Goal: Check status: Check status

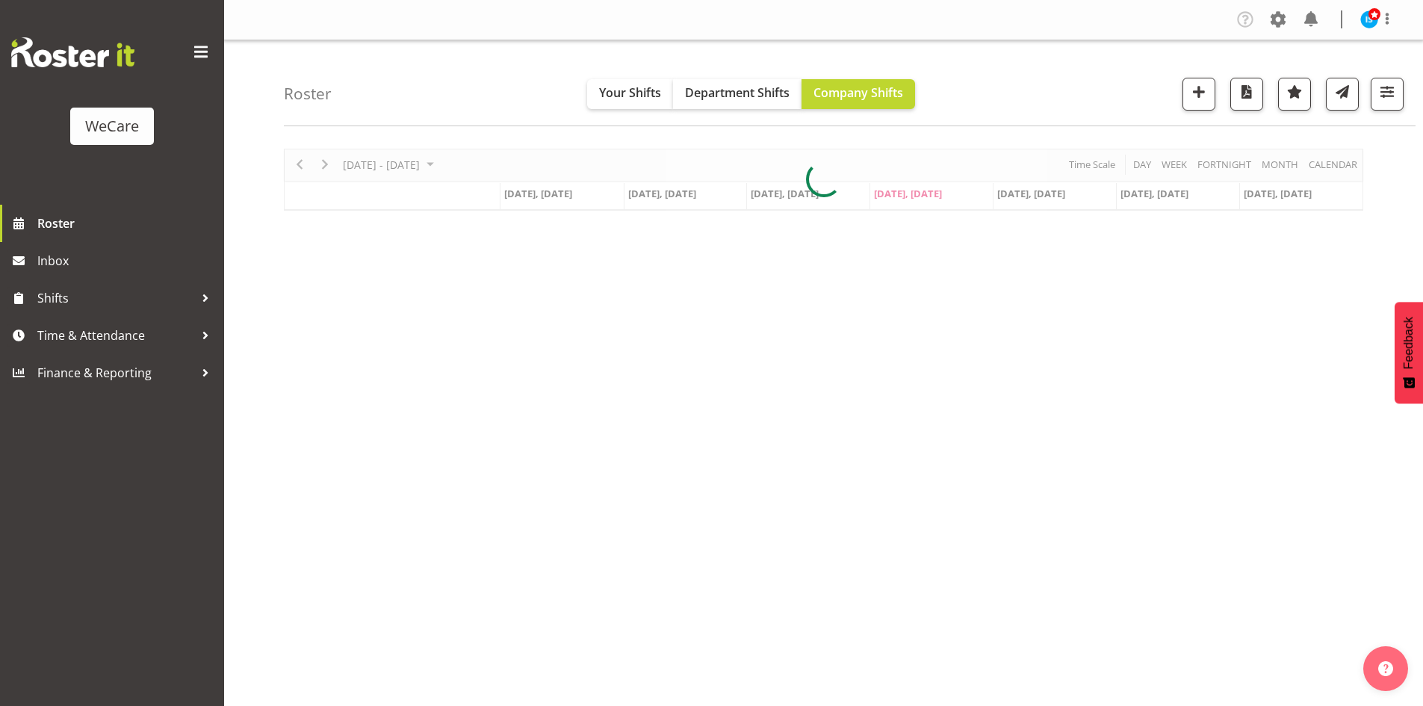
select select "location"
click at [1376, 88] on button "button" at bounding box center [1387, 94] width 33 height 33
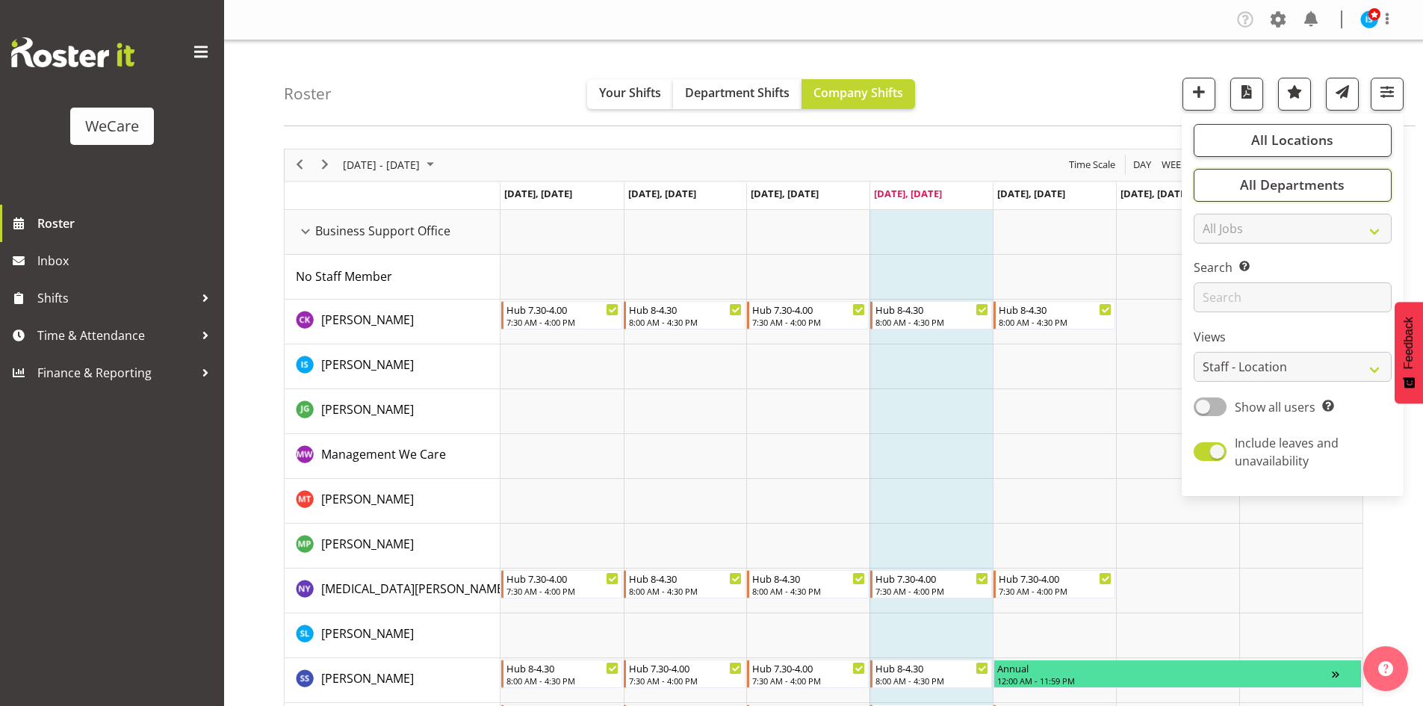
click at [1269, 184] on span "All Departments" at bounding box center [1292, 185] width 105 height 18
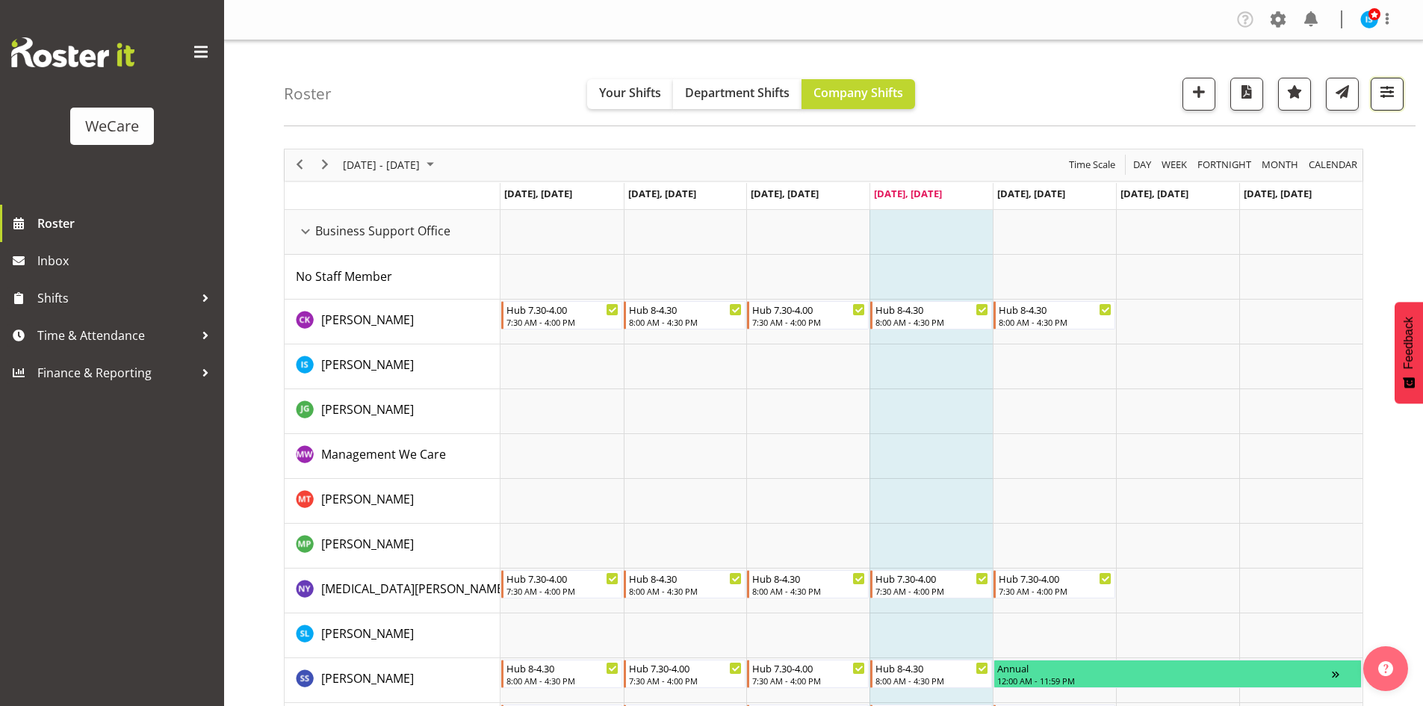
click at [1398, 93] on button "button" at bounding box center [1387, 94] width 33 height 33
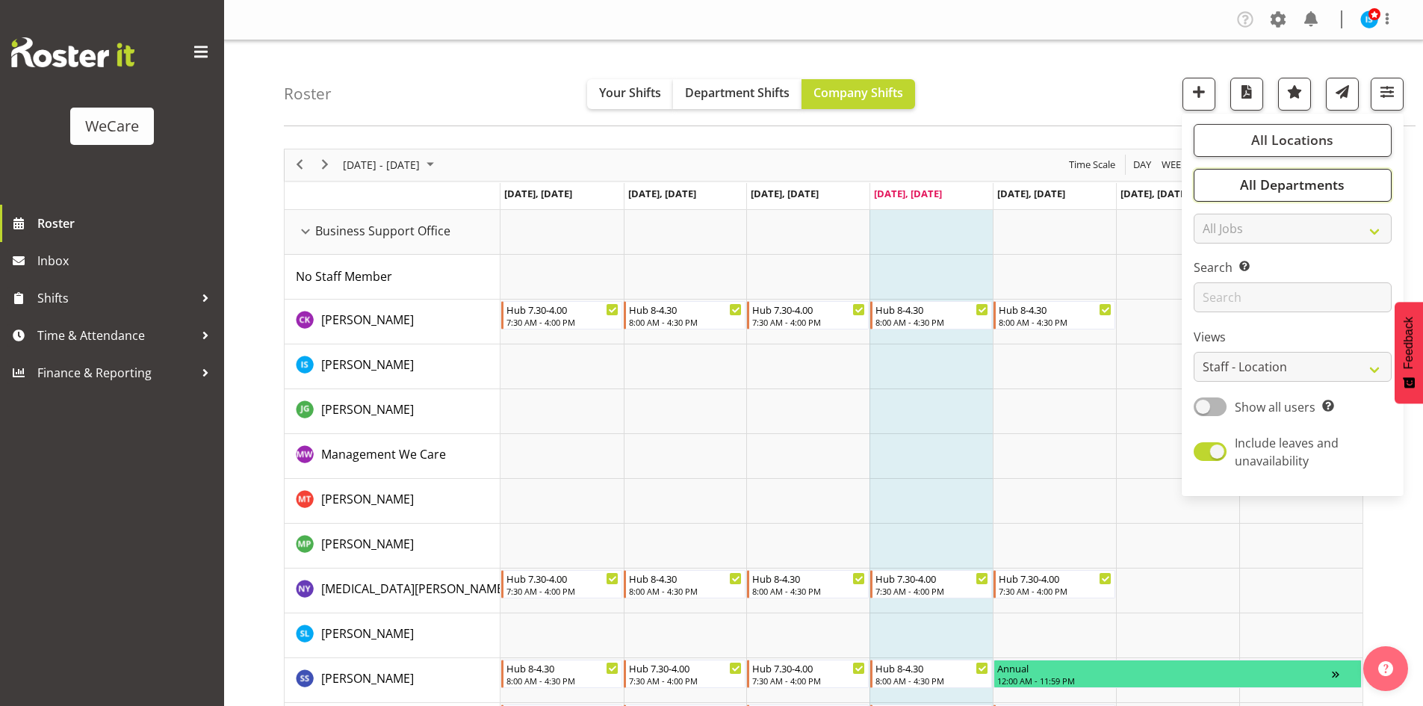
click at [1287, 186] on span "All Departments" at bounding box center [1292, 185] width 105 height 18
drag, startPoint x: 1316, startPoint y: 335, endPoint x: 1309, endPoint y: 360, distance: 26.3
click at [1316, 335] on button "Deselect All" at bounding box center [1310, 348] width 77 height 27
checkbox input "false"
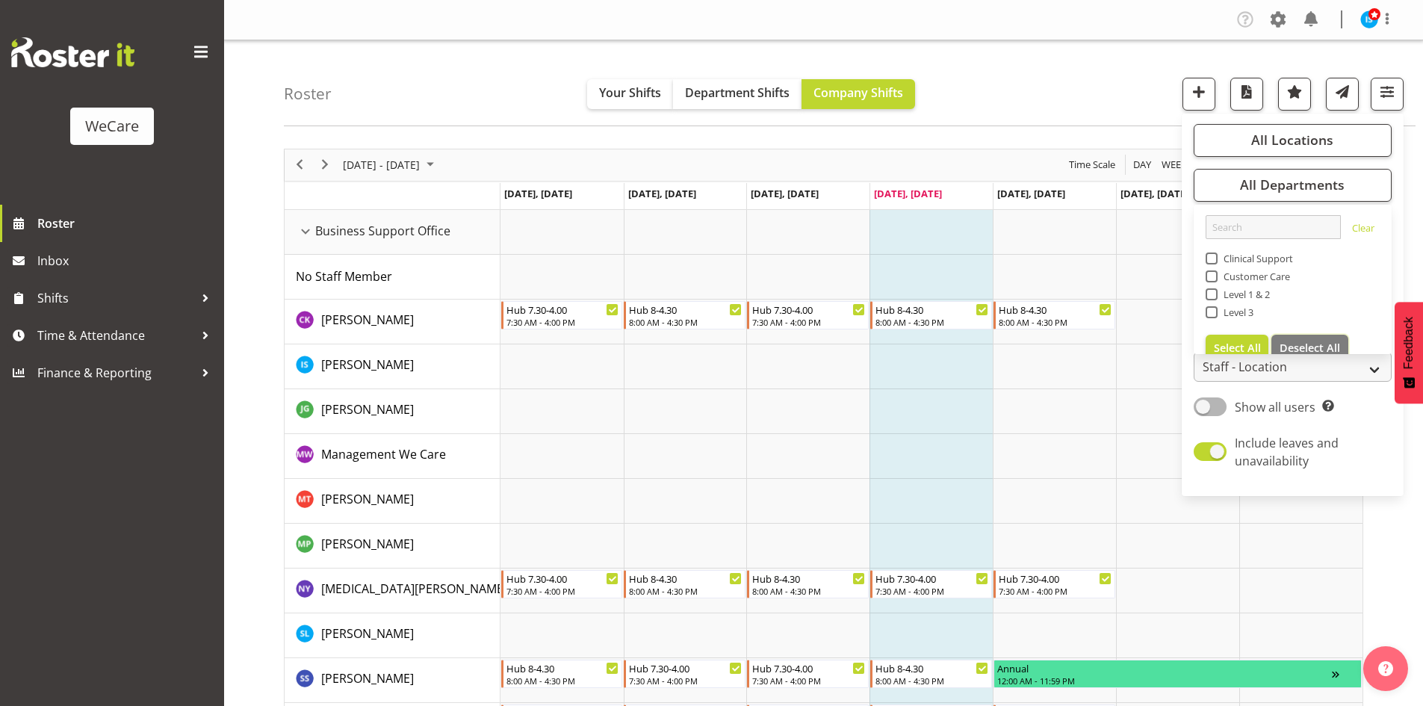
checkbox input "false"
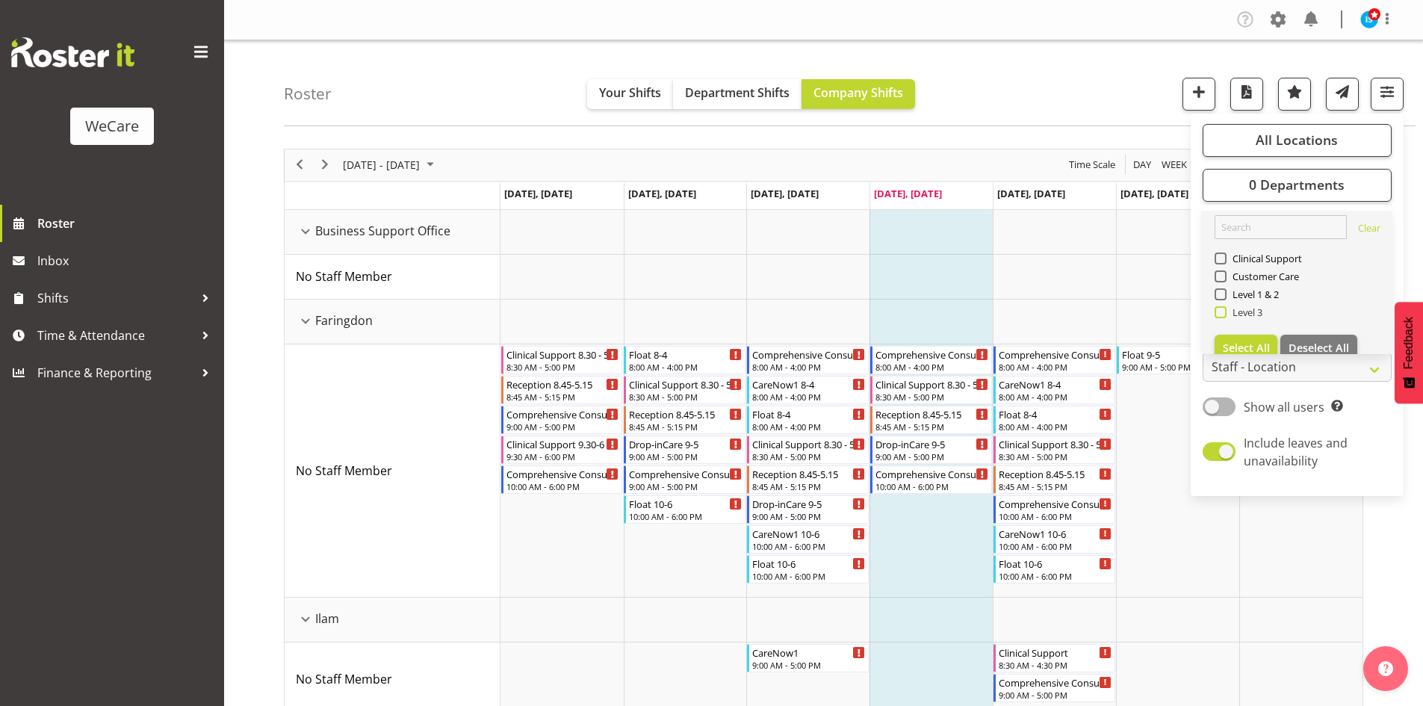
click at [1237, 313] on span "Level 3" at bounding box center [1245, 312] width 37 height 12
click at [1224, 313] on input "Level 3" at bounding box center [1220, 312] width 10 height 10
checkbox input "true"
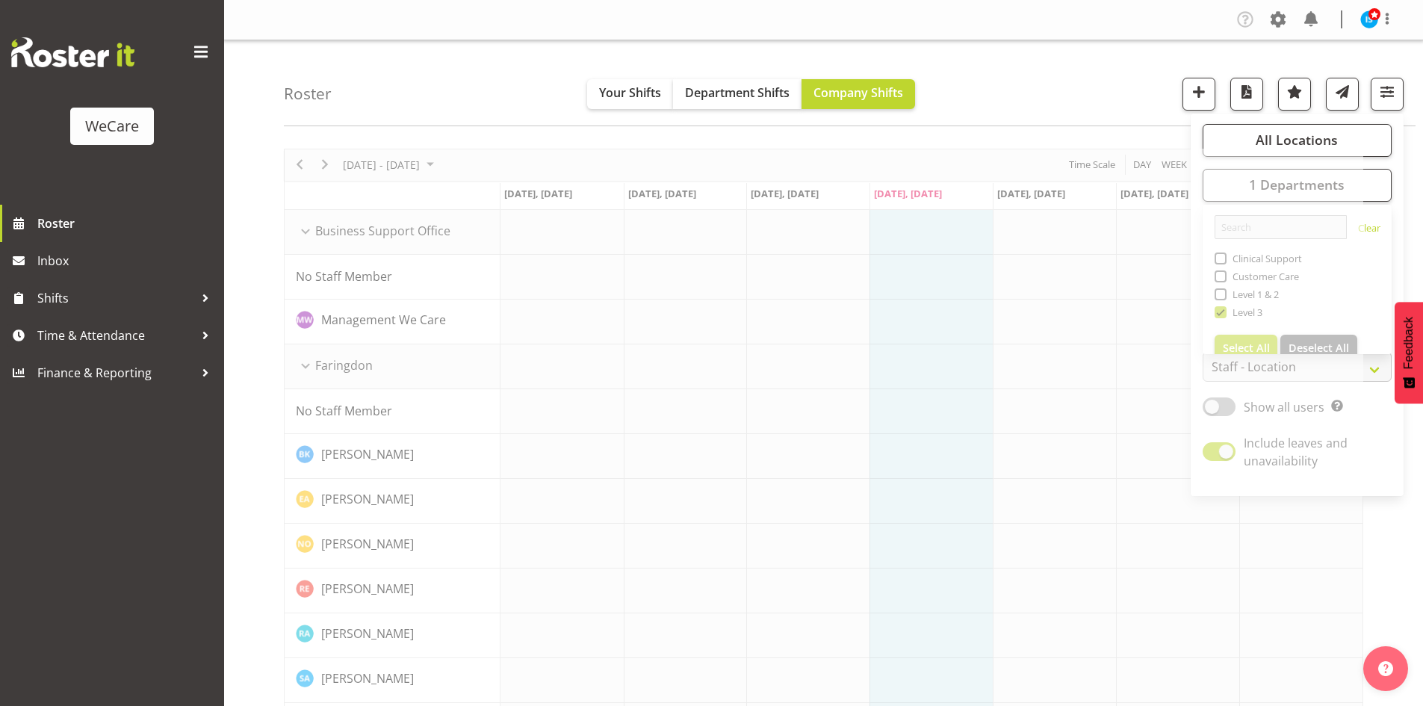
drag, startPoint x: 417, startPoint y: 45, endPoint x: 564, endPoint y: 405, distance: 389.0
click at [418, 45] on div "Roster Your Shifts Department Shifts Company Shifts All Locations Clear Busines…" at bounding box center [850, 83] width 1132 height 86
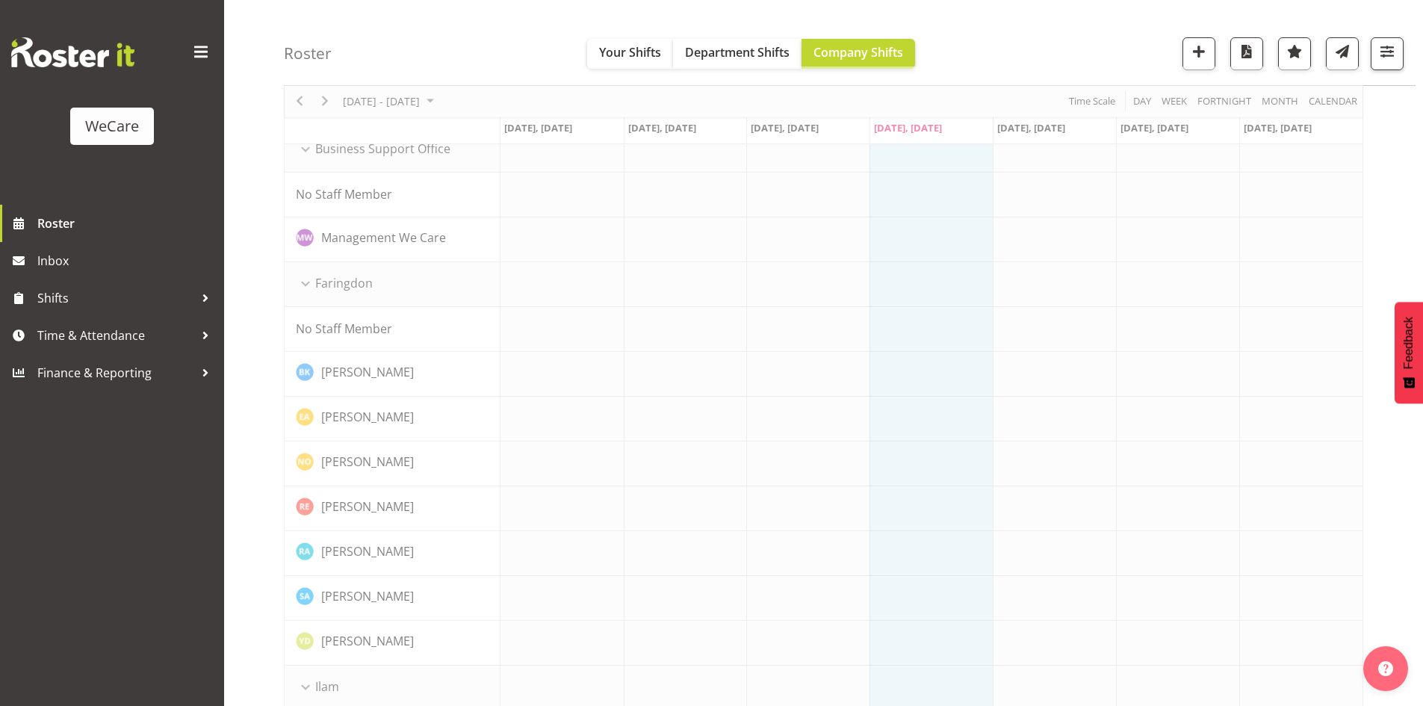
scroll to position [149, 0]
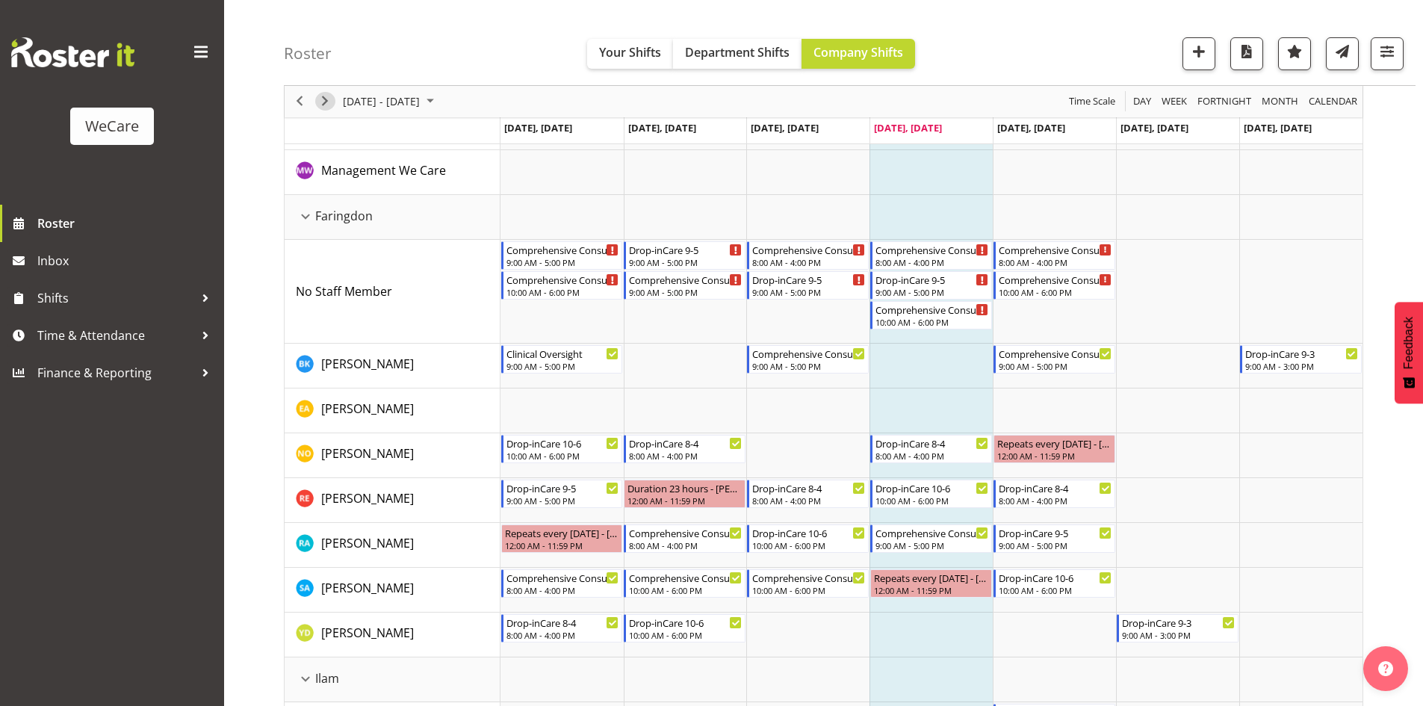
click at [326, 97] on span "Next" at bounding box center [325, 102] width 18 height 19
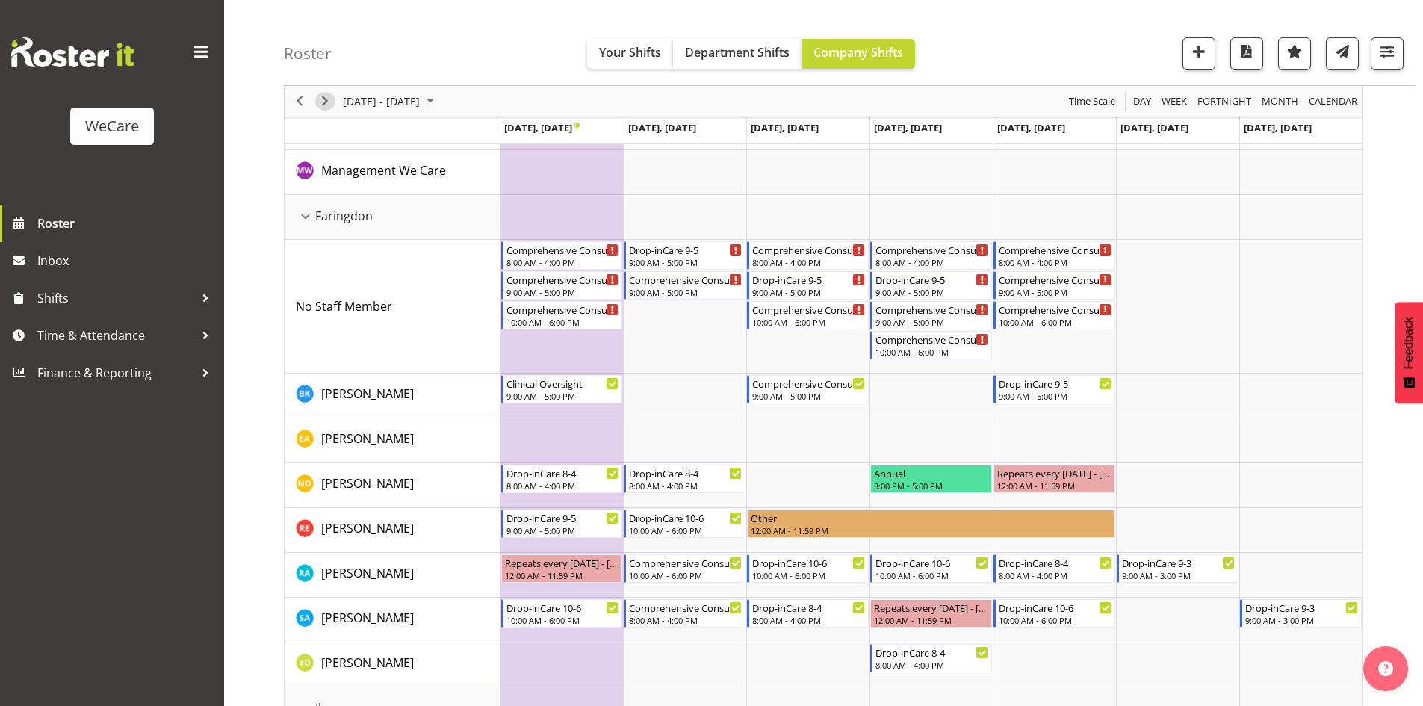
click at [327, 100] on span "Next" at bounding box center [325, 102] width 18 height 19
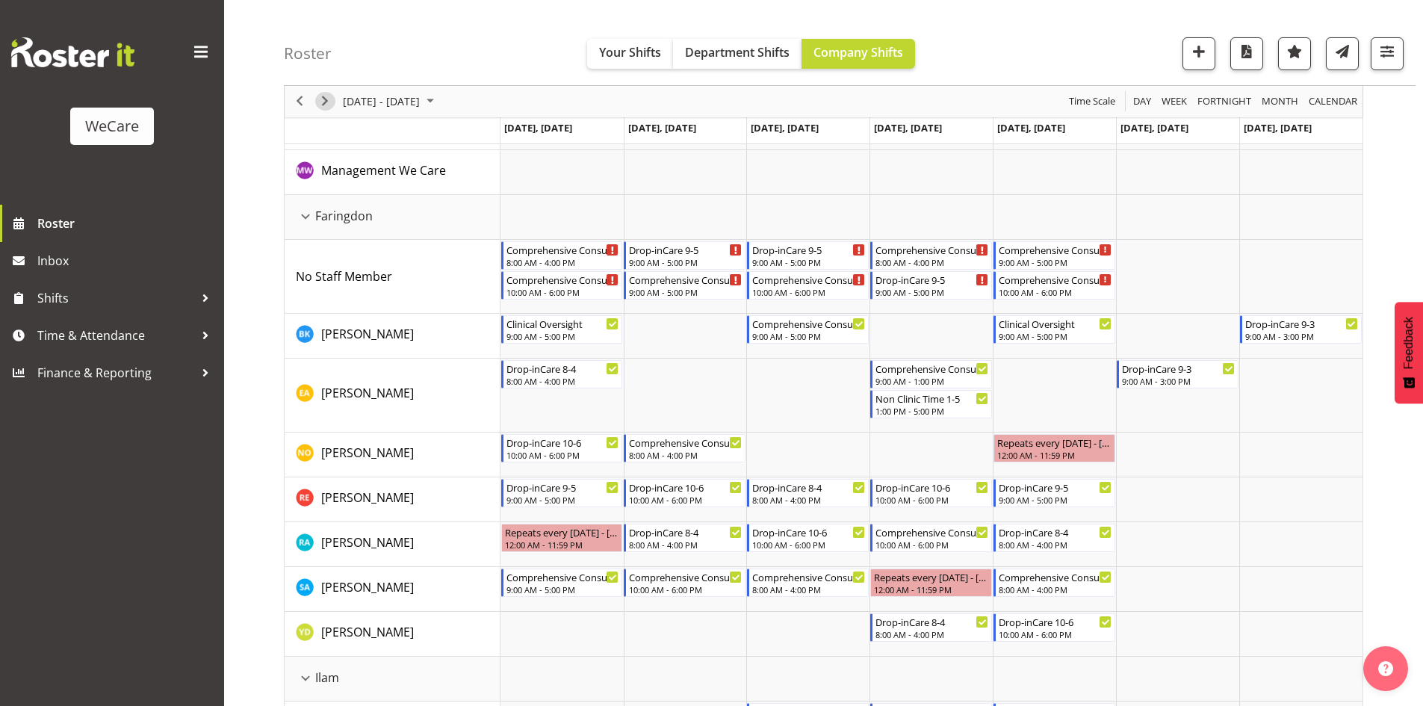
click at [326, 110] on span "Next" at bounding box center [325, 102] width 18 height 19
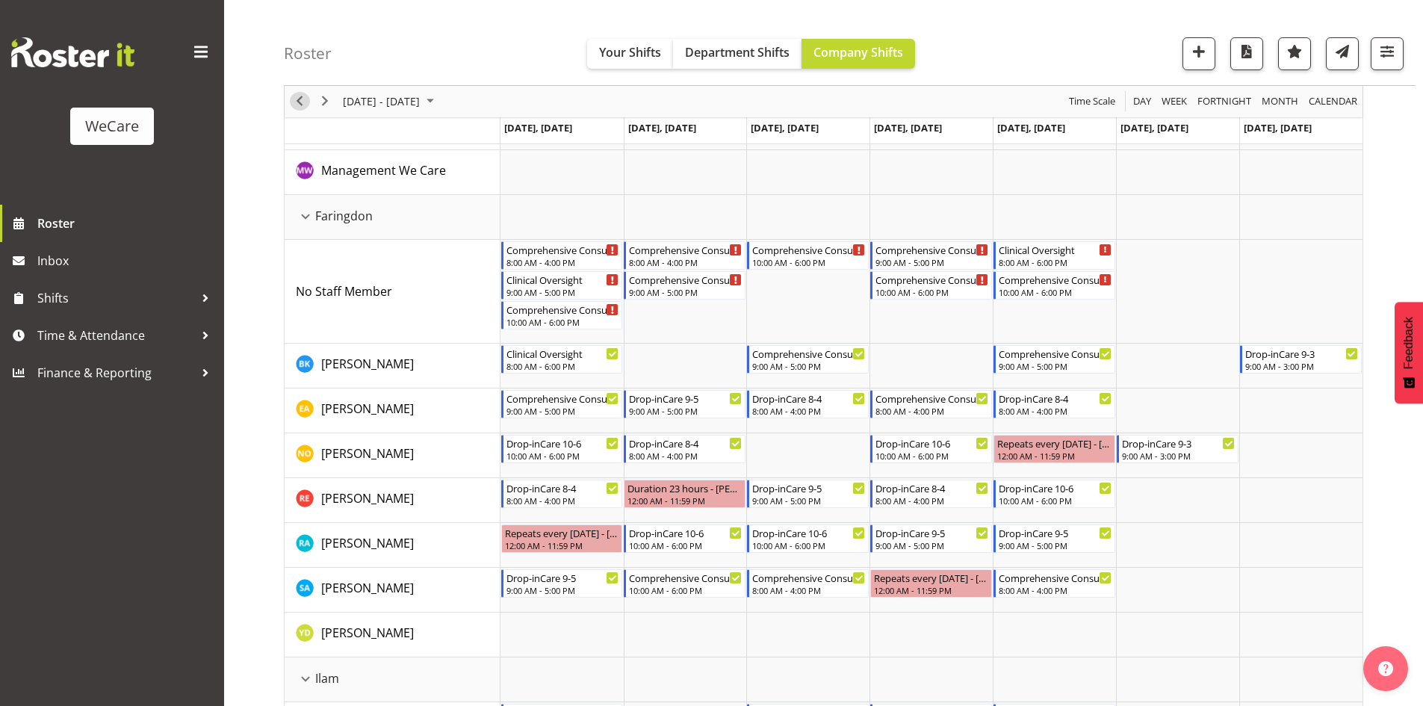
click at [296, 111] on span "Previous" at bounding box center [300, 102] width 18 height 19
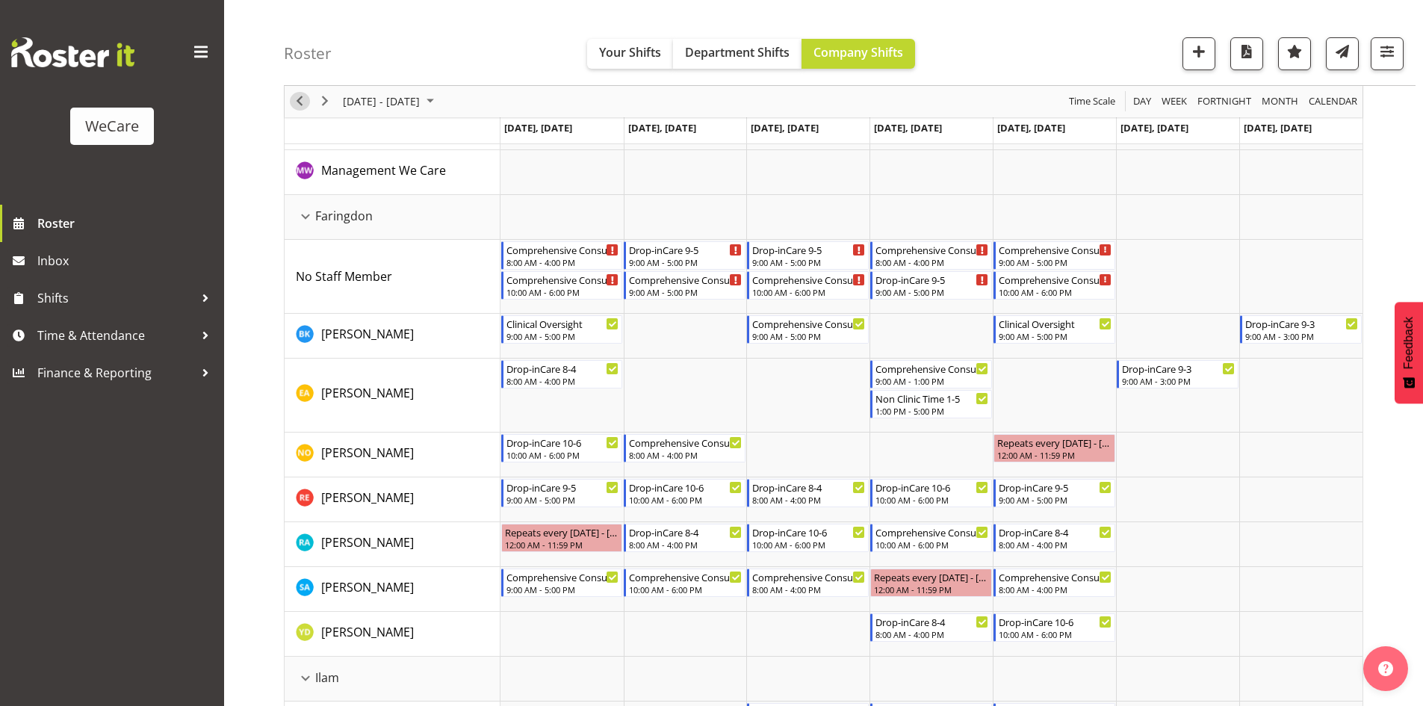
click at [300, 97] on span "Previous" at bounding box center [300, 102] width 18 height 19
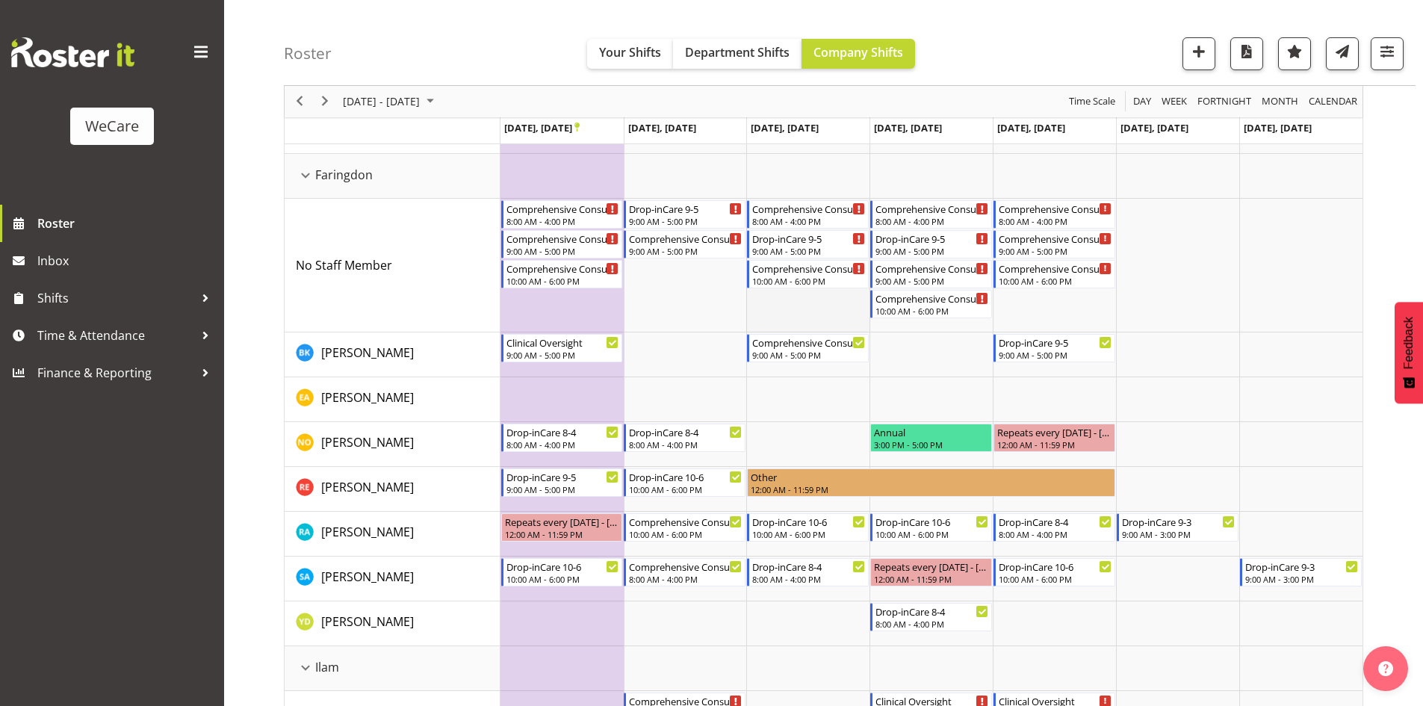
scroll to position [224, 0]
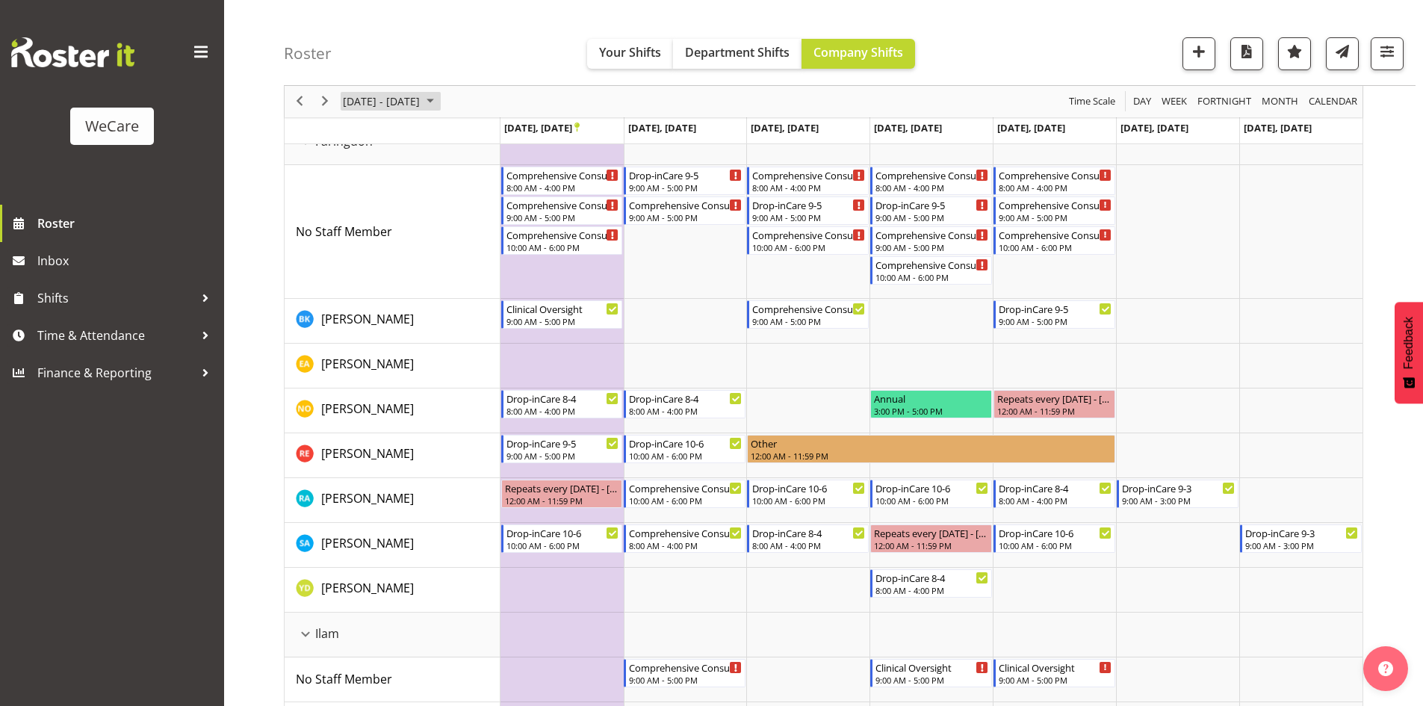
click at [349, 103] on span "[DATE] - [DATE]" at bounding box center [381, 102] width 80 height 19
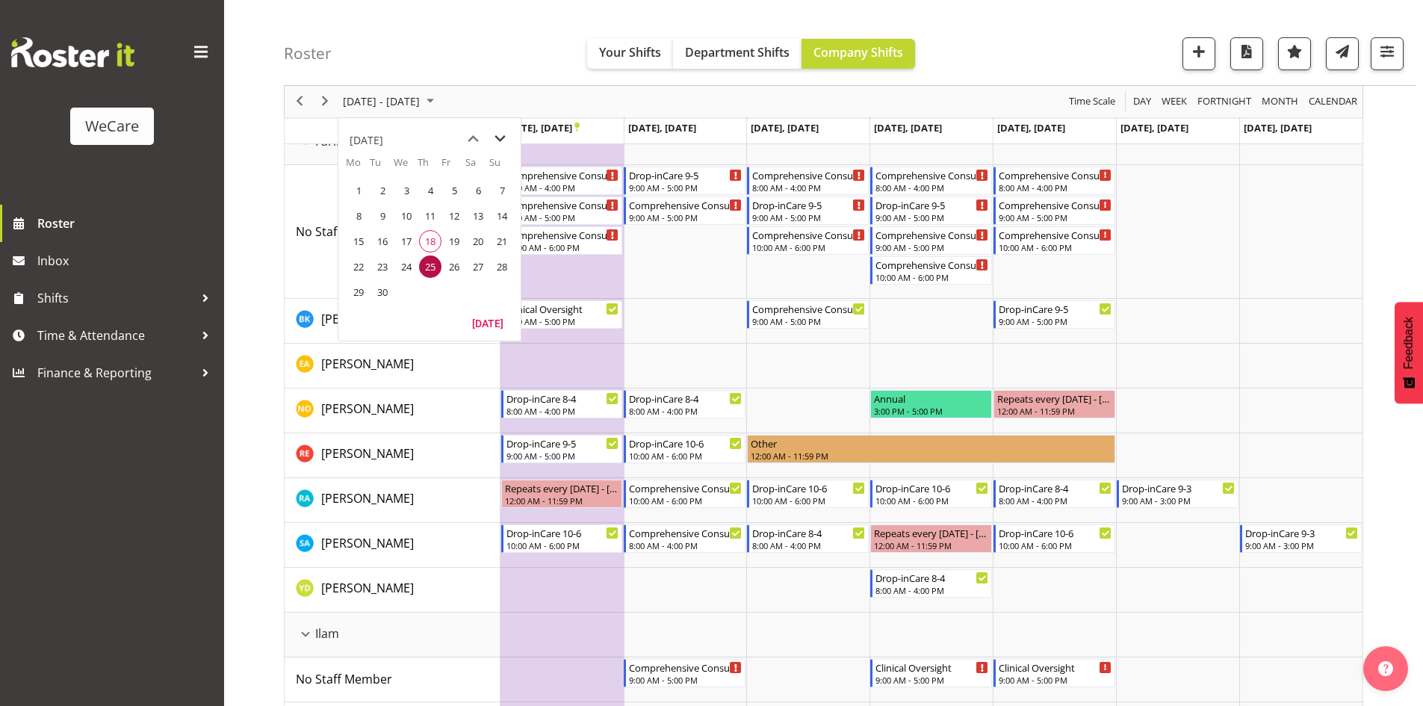
click at [499, 138] on span "next month" at bounding box center [500, 139] width 26 height 27
click at [358, 234] on span "13" at bounding box center [358, 241] width 22 height 22
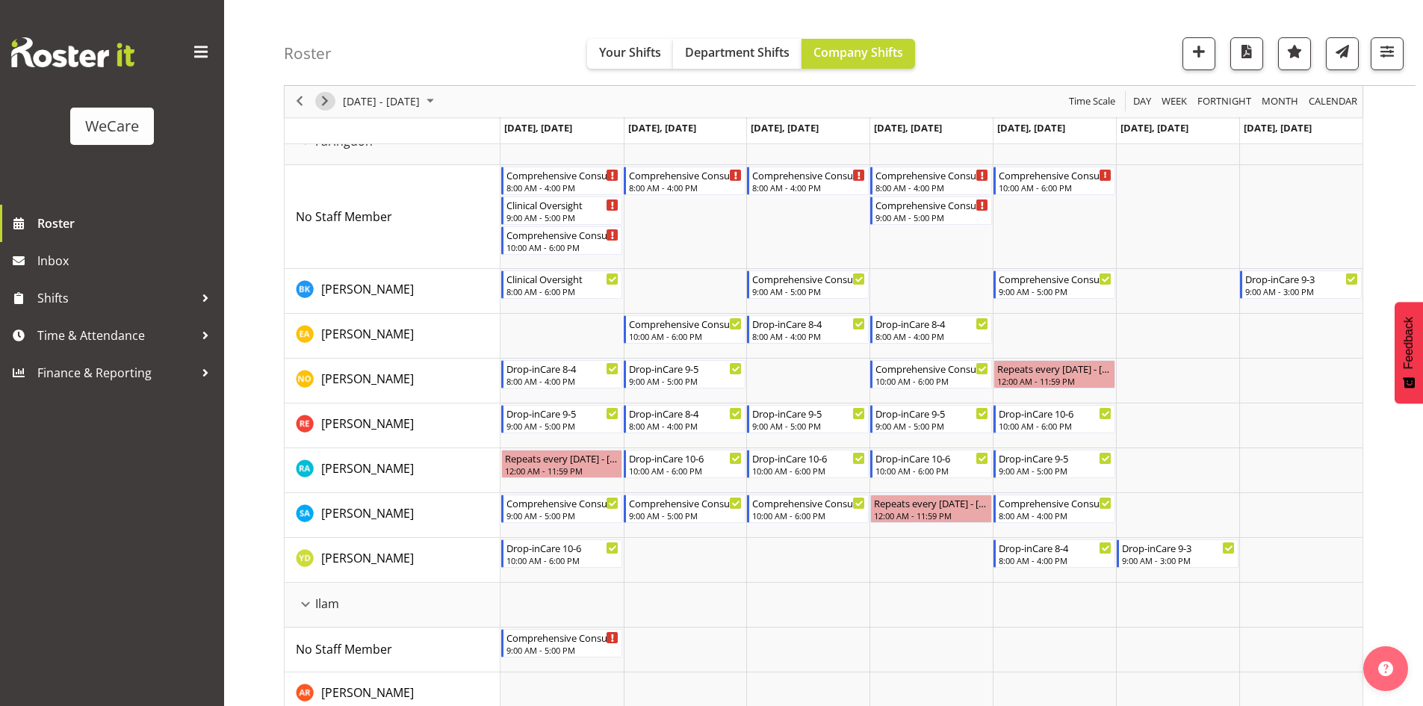
click at [333, 108] on span "Next" at bounding box center [325, 102] width 18 height 19
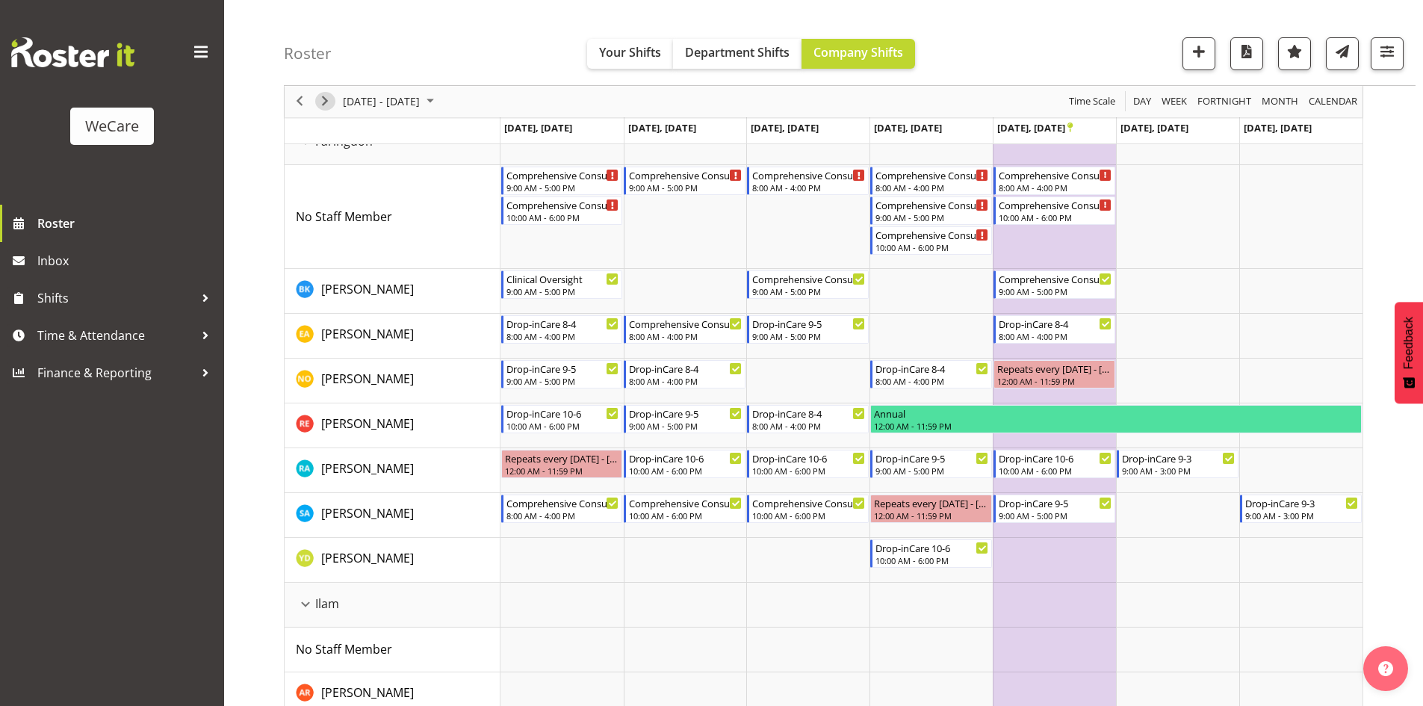
click at [319, 93] on div "next period" at bounding box center [324, 101] width 25 height 31
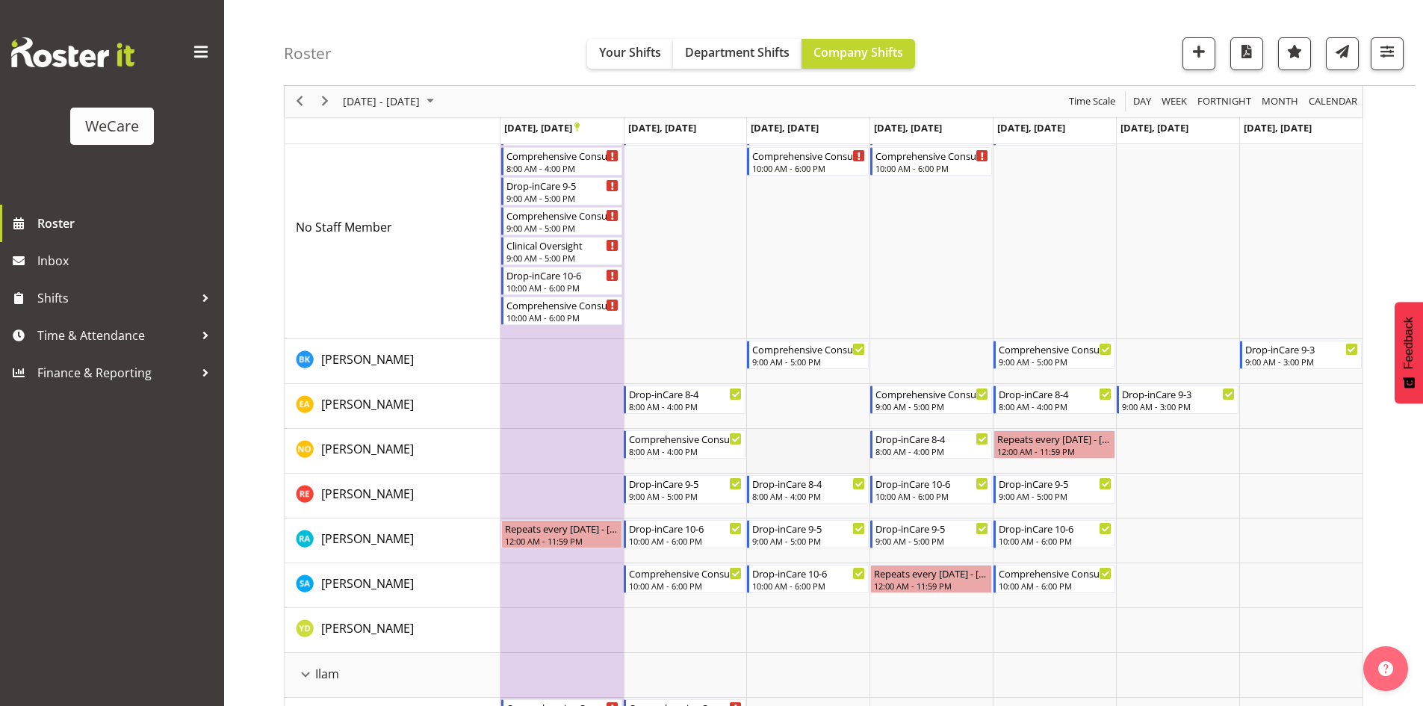
scroll to position [299, 0]
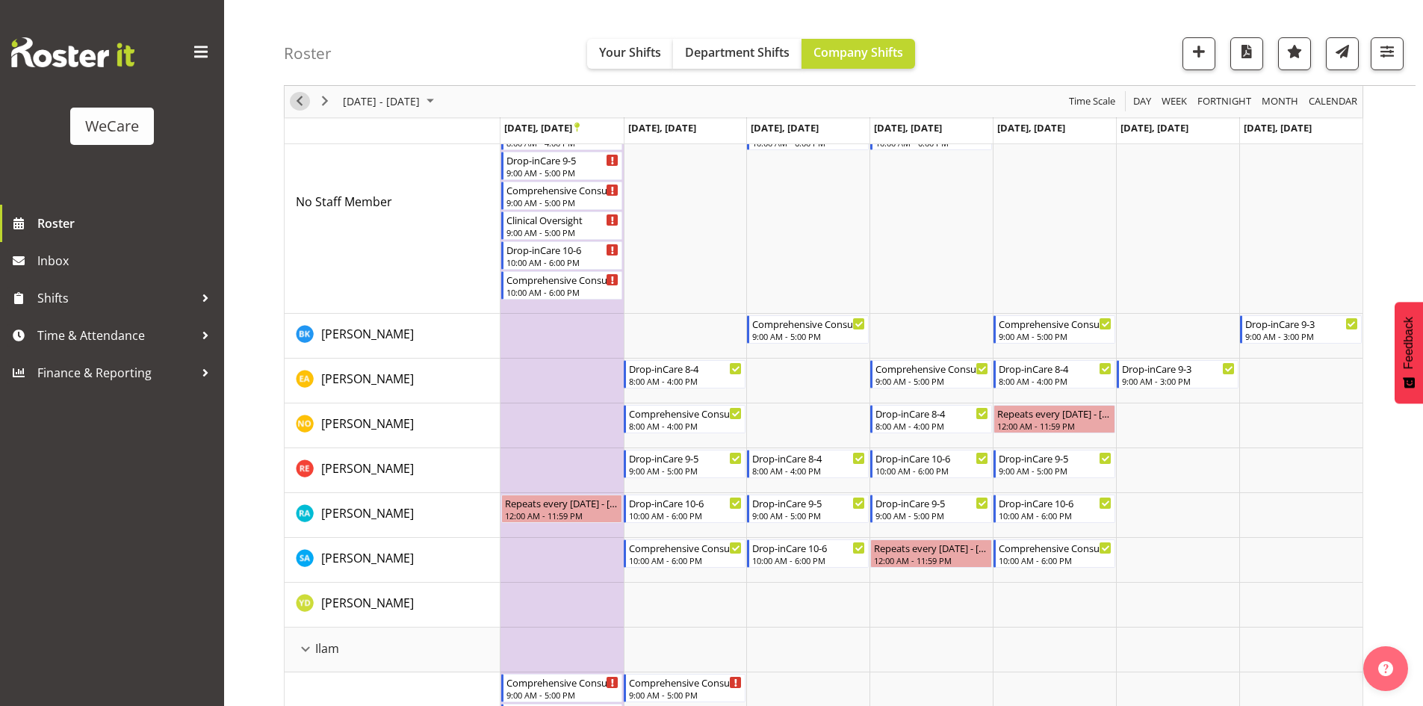
click at [295, 100] on span "Previous" at bounding box center [300, 102] width 18 height 19
